Goal: Information Seeking & Learning: Learn about a topic

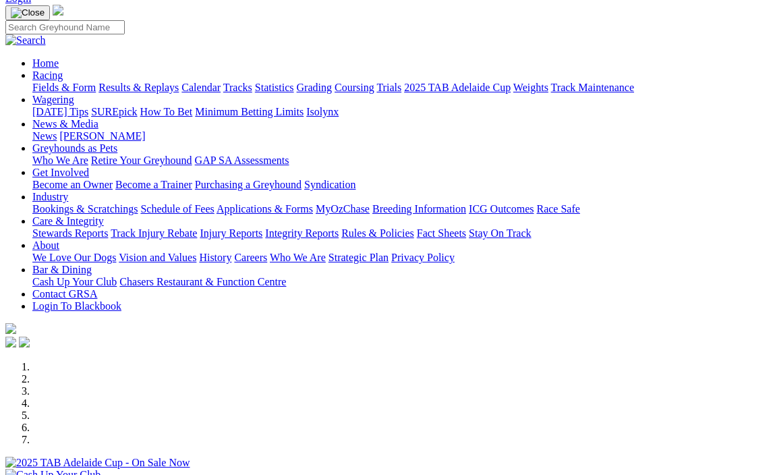
scroll to position [202, 0]
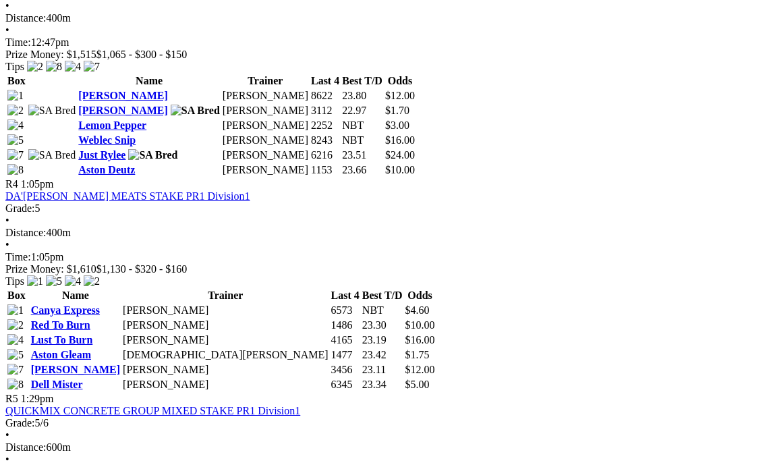
scroll to position [1214, 0]
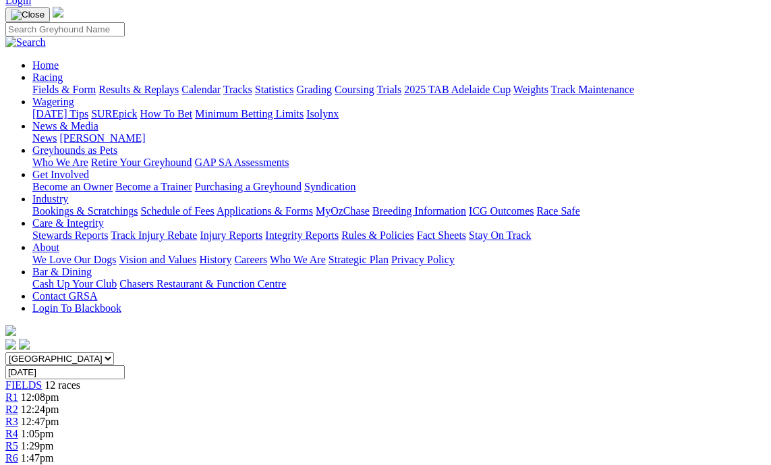
scroll to position [67, 0]
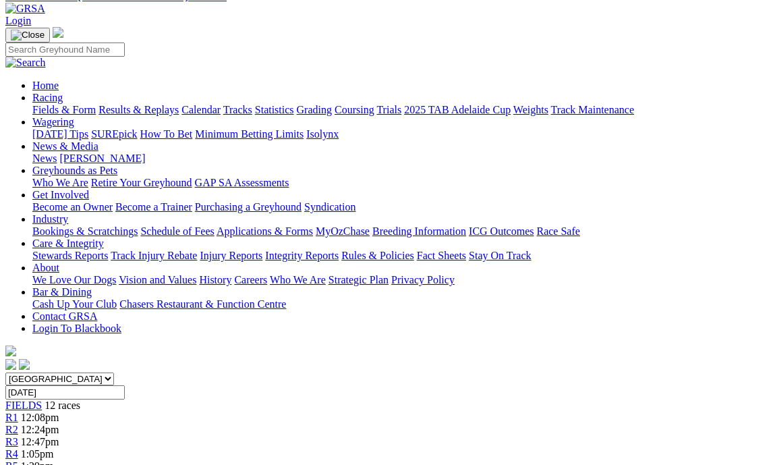
click at [18, 424] on link "R2" at bounding box center [11, 429] width 13 height 11
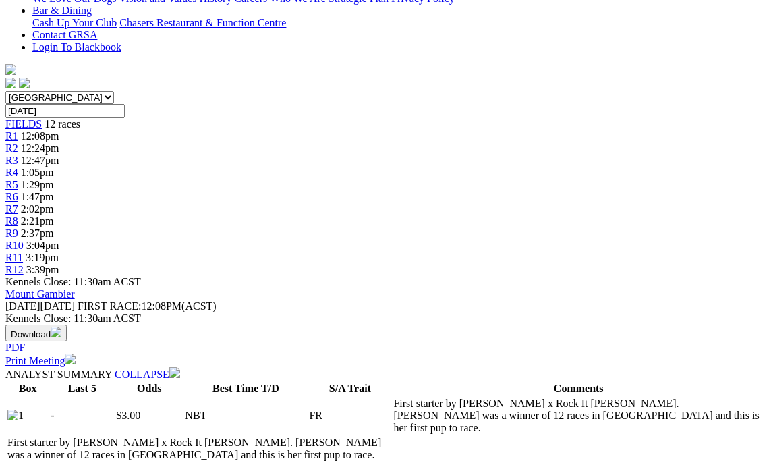
scroll to position [270, 0]
